Goal: Navigation & Orientation: Go to known website

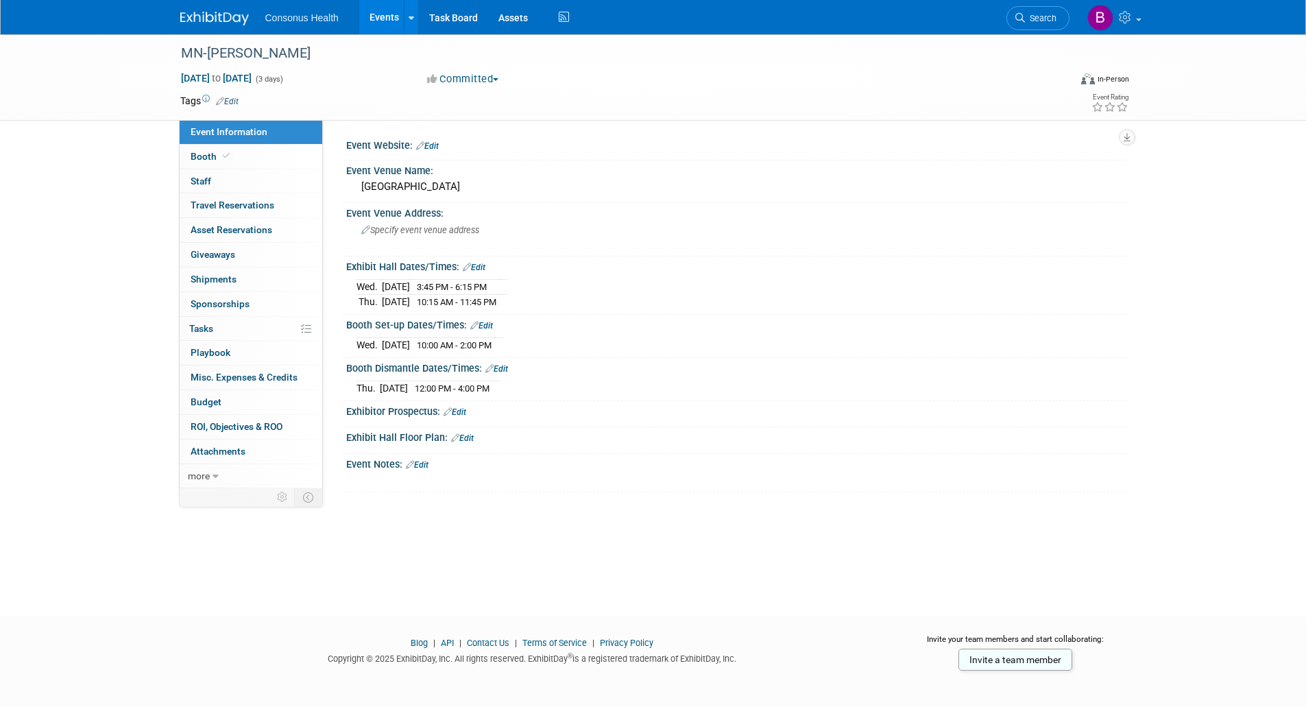
click at [385, 16] on link "Events" at bounding box center [384, 17] width 50 height 34
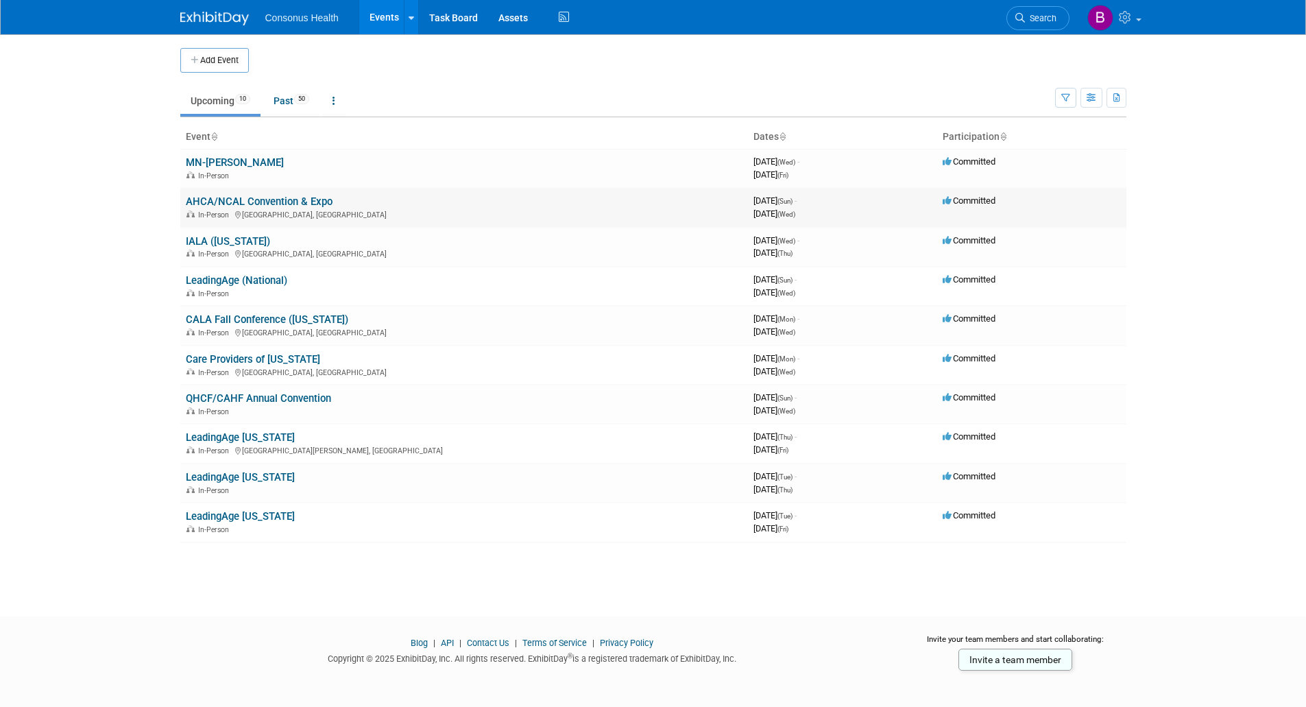
click at [226, 202] on link "AHCA/NCAL Convention & Expo" at bounding box center [259, 201] width 147 height 12
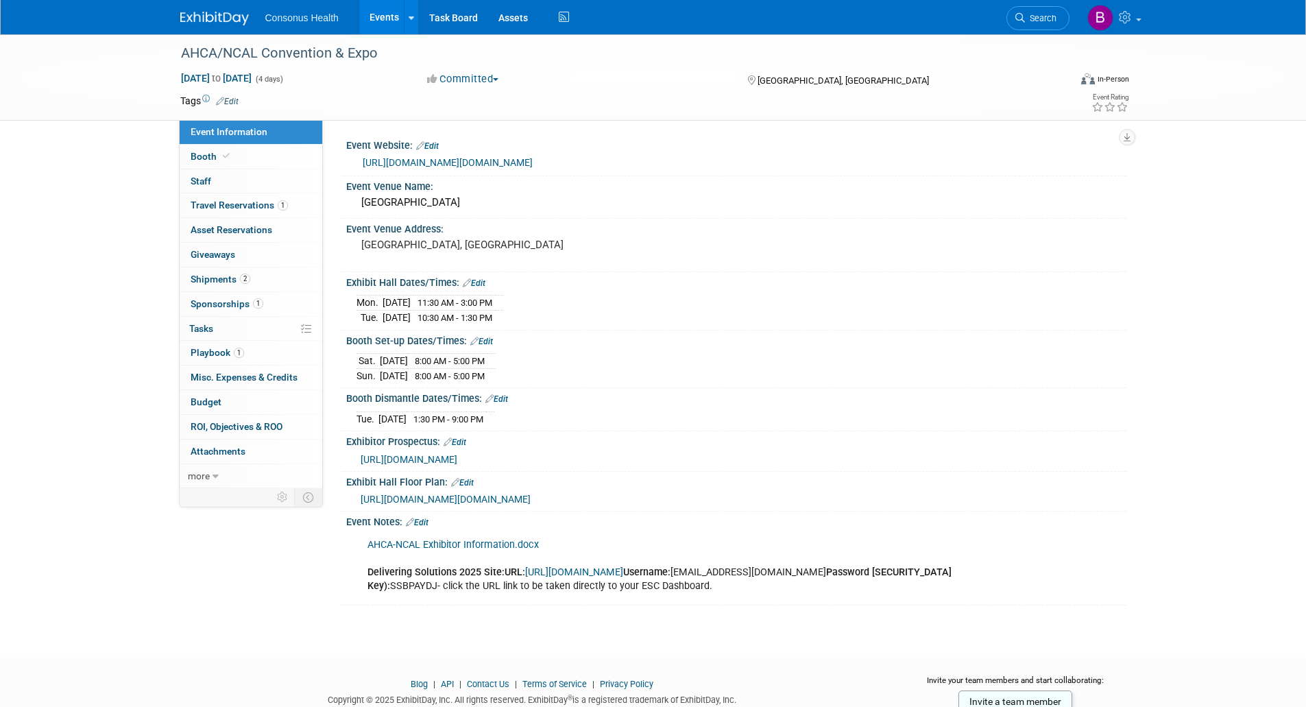
click at [448, 504] on span "https://www.conferenceharvester.com/floorplan/v2/index.asp?EventKey=LLSJNNZJ&ut…" at bounding box center [446, 499] width 170 height 11
click at [623, 578] on link "https://www.conferenceharvester.com/harvester2expw/login.asp?EventKey=LLSJNNZJ" at bounding box center [574, 572] width 98 height 12
